Goal: Browse casually

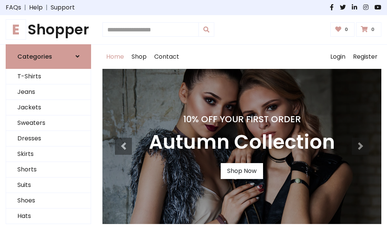
click at [193, 124] on h4 "10% Off Your First Order" at bounding box center [242, 119] width 186 height 11
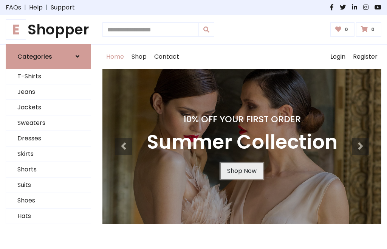
click at [241, 170] on link "Shop Now" at bounding box center [242, 171] width 42 height 16
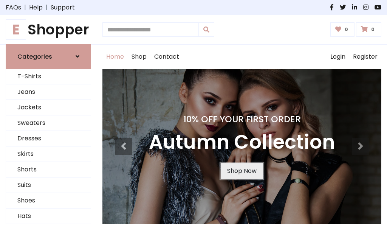
click at [241, 170] on link "Shop Now" at bounding box center [242, 171] width 42 height 16
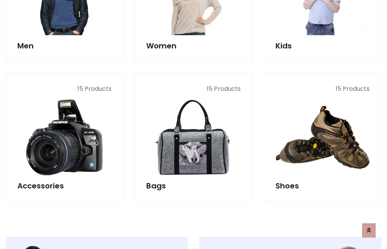
scroll to position [754, 0]
